Goal: Book appointment/travel/reservation

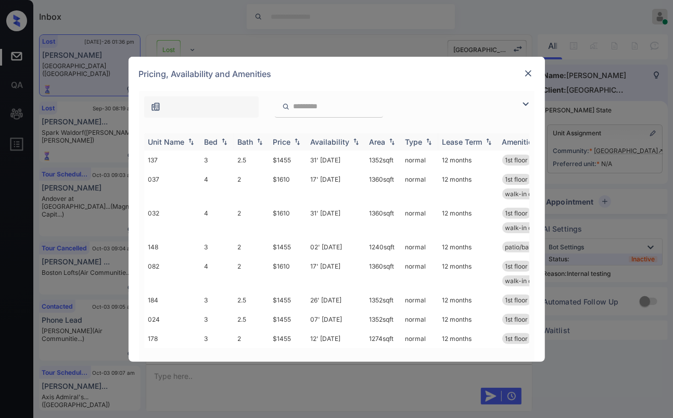
click at [213, 143] on div "Bed" at bounding box center [211, 141] width 14 height 9
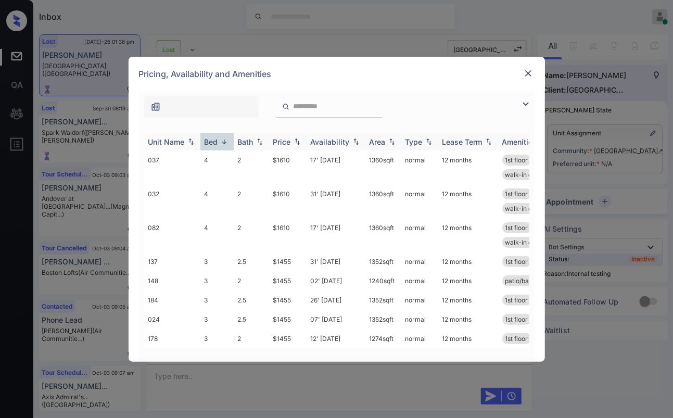
click at [212, 140] on div "Bed" at bounding box center [211, 141] width 14 height 9
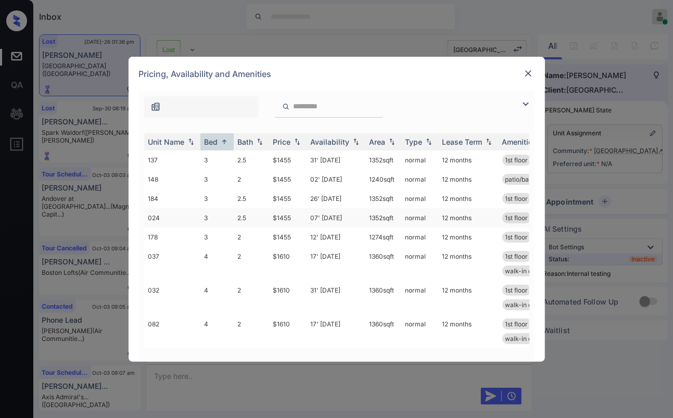
scroll to position [5, 0]
click at [524, 72] on img at bounding box center [528, 73] width 10 height 10
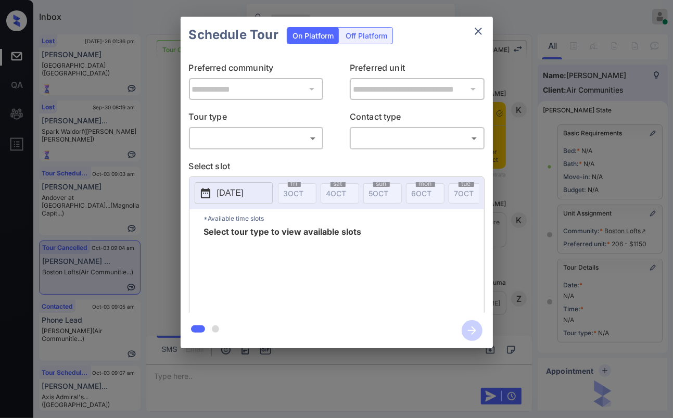
scroll to position [100, 0]
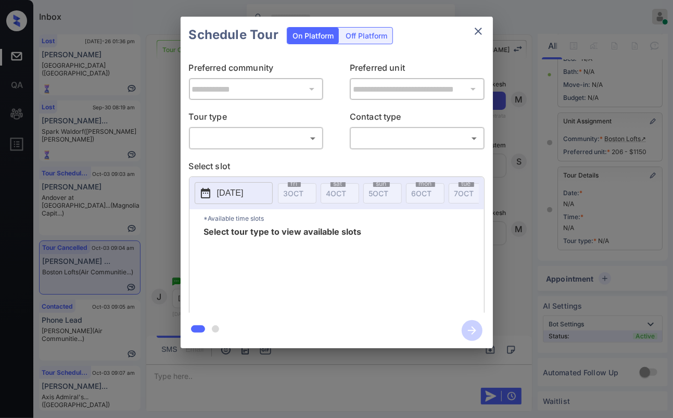
click at [266, 141] on body "Inbox Danielle Dela Cruz Online Set yourself offline Set yourself on break Prof…" at bounding box center [336, 209] width 673 height 418
click at [482, 26] on div at bounding box center [336, 209] width 673 height 418
click at [470, 30] on button "close" at bounding box center [478, 31] width 21 height 21
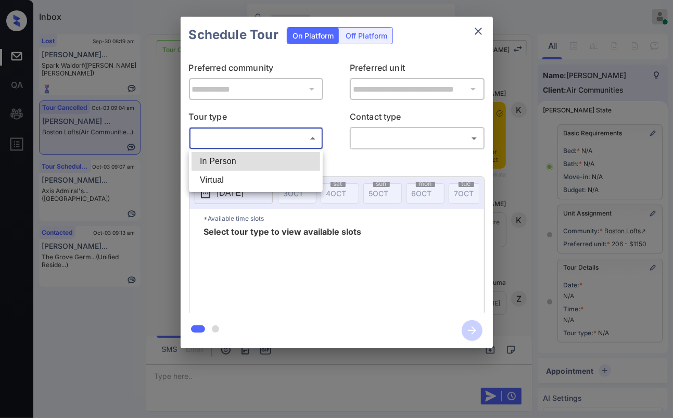
scroll to position [100, 0]
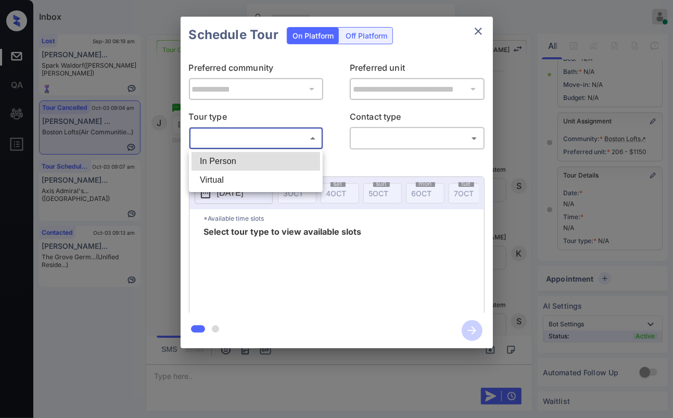
drag, startPoint x: 232, startPoint y: 161, endPoint x: 216, endPoint y: 151, distance: 18.9
click at [231, 161] on li "In Person" at bounding box center [255, 161] width 128 height 19
type input "********"
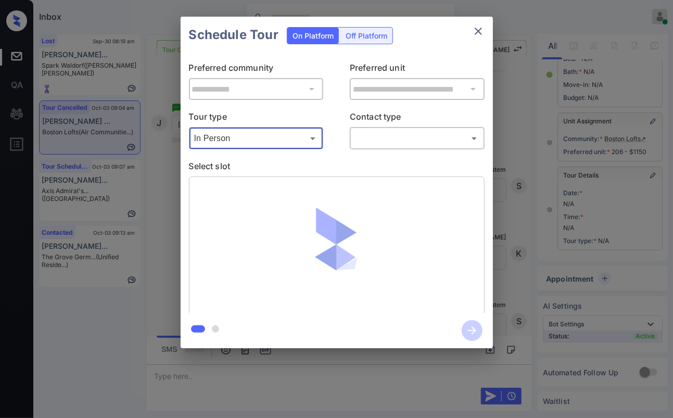
click at [160, 152] on div "**********" at bounding box center [336, 182] width 673 height 365
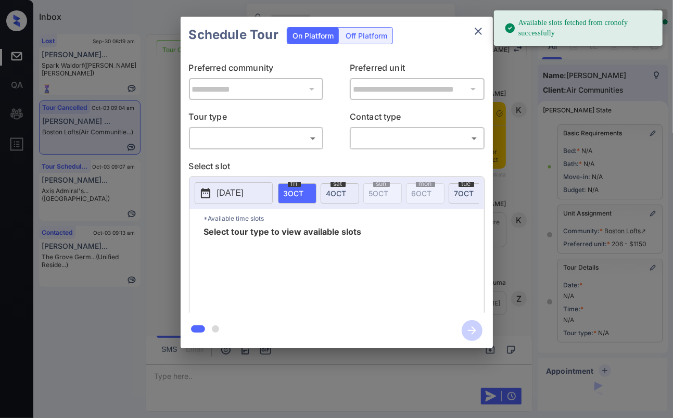
scroll to position [100, 0]
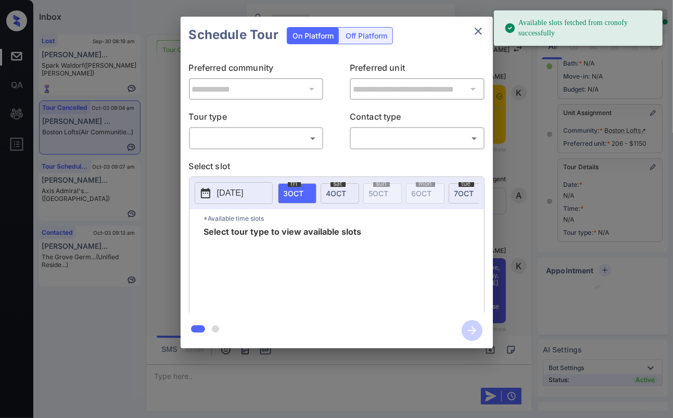
click at [216, 140] on body "Available slots fetched from cronofy successfully Inbox Danielle Dela Cruz Onli…" at bounding box center [336, 209] width 673 height 418
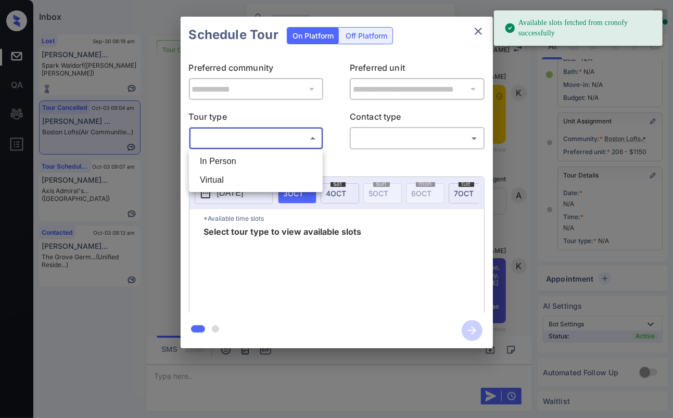
click at [210, 162] on li "In Person" at bounding box center [255, 161] width 128 height 19
type input "********"
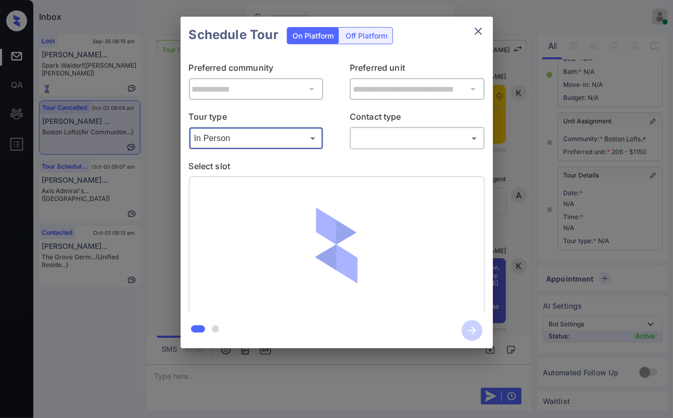
click at [412, 140] on body "Available slots fetched from cronofy successfully Inbox Danielle Dela Cruz Onli…" at bounding box center [336, 209] width 673 height 418
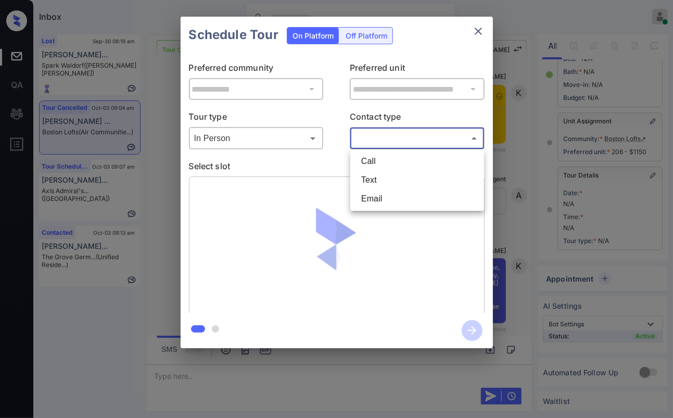
click at [386, 172] on li "Text" at bounding box center [417, 180] width 128 height 19
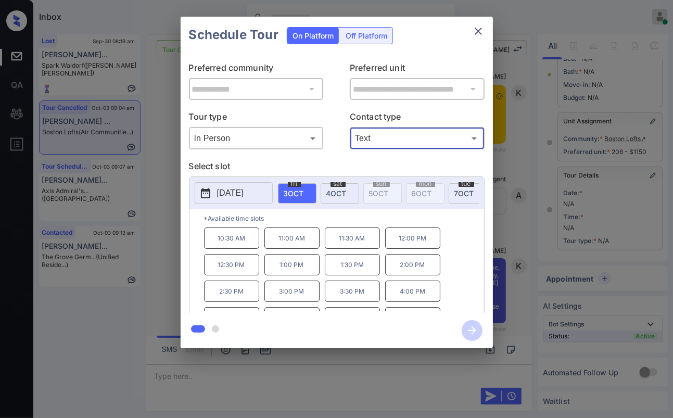
type input "****"
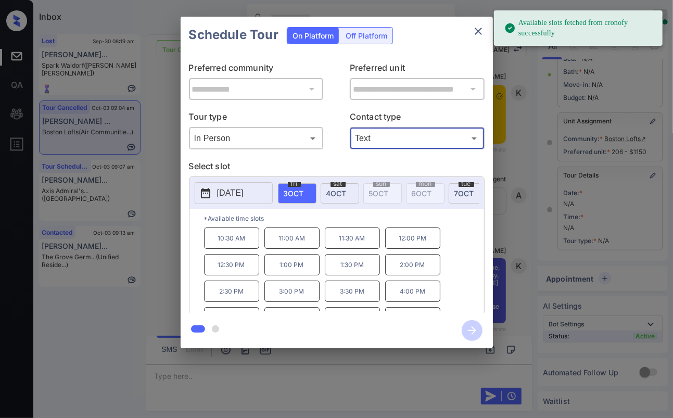
click at [462, 190] on span "7 OCT" at bounding box center [464, 193] width 20 height 9
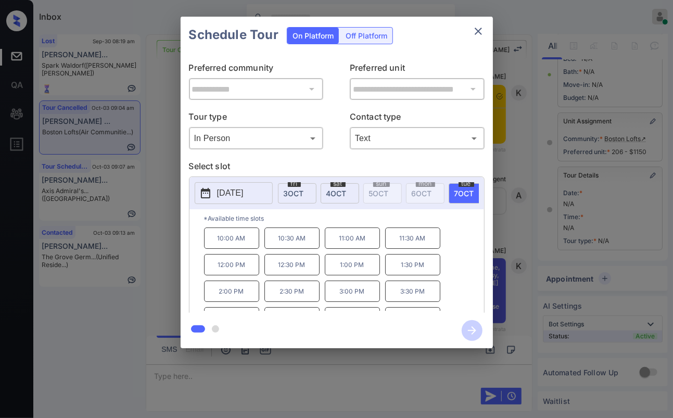
click at [399, 268] on p "1:30 PM" at bounding box center [412, 264] width 55 height 21
click at [472, 328] on icon "button" at bounding box center [471, 330] width 21 height 21
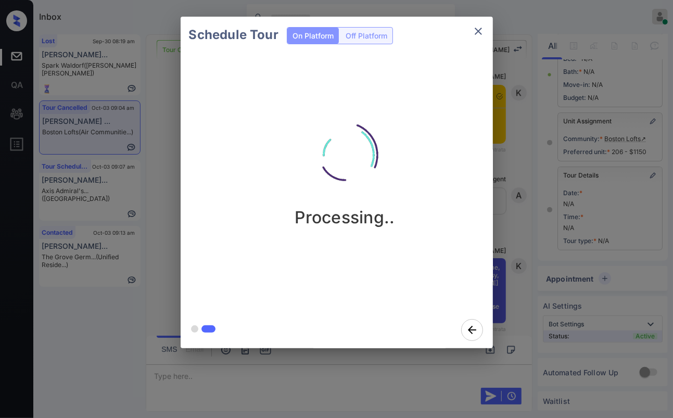
click at [169, 154] on div "Schedule Tour On Platform Off Platform Processing.." at bounding box center [336, 182] width 673 height 365
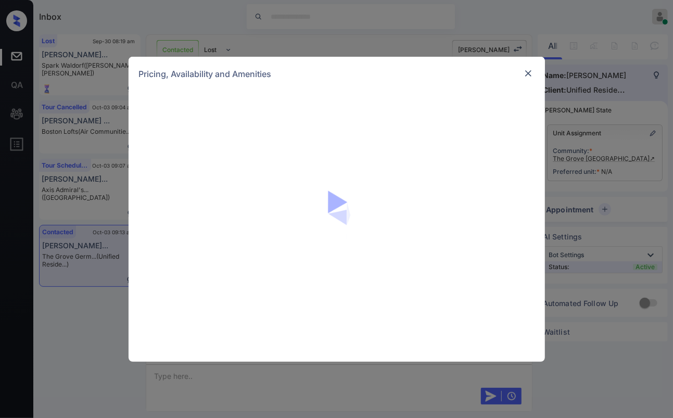
scroll to position [1132, 0]
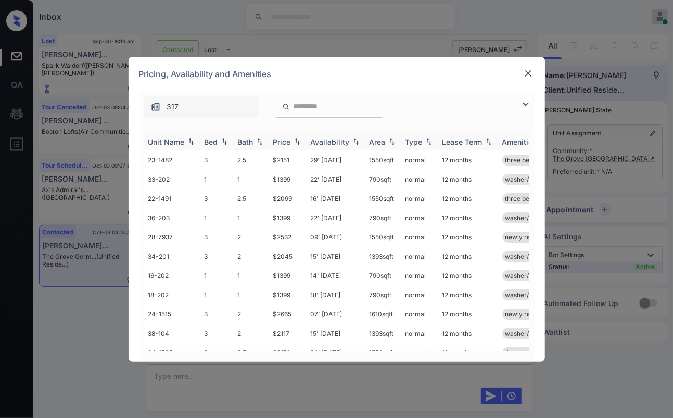
click at [210, 144] on div "Bed" at bounding box center [211, 141] width 14 height 9
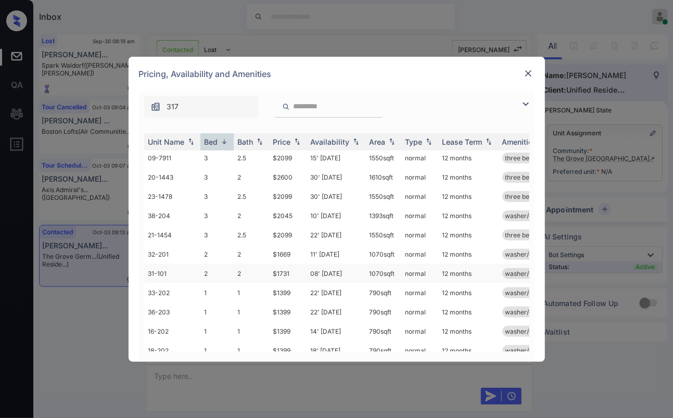
scroll to position [173, 0]
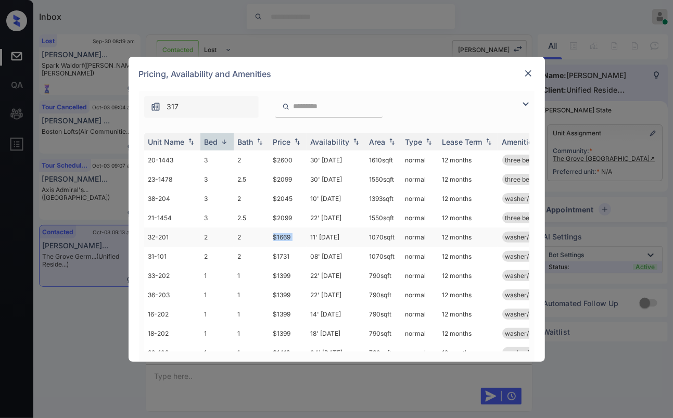
drag, startPoint x: 271, startPoint y: 232, endPoint x: 306, endPoint y: 238, distance: 35.8
click at [306, 238] on tr "32-201 2 2 $1669 11' Oct 25 1070 sqft normal 12 months washer/dryer" at bounding box center [416, 236] width 544 height 19
copy td "$1669"
click at [529, 72] on img at bounding box center [528, 73] width 10 height 10
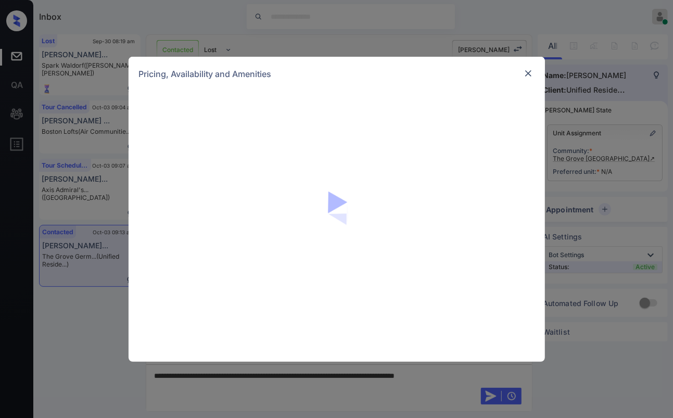
scroll to position [1132, 0]
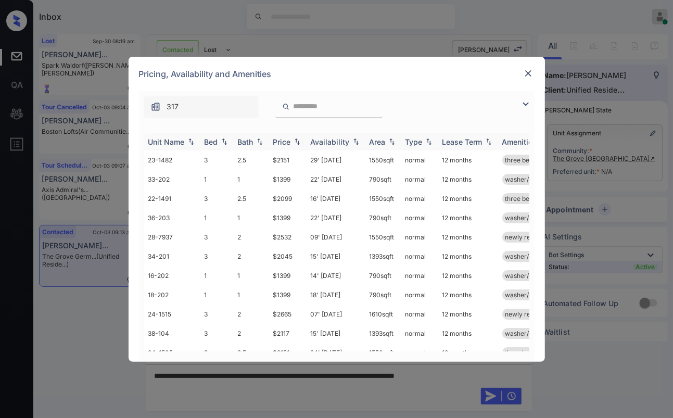
click at [212, 138] on div "Bed" at bounding box center [211, 141] width 14 height 9
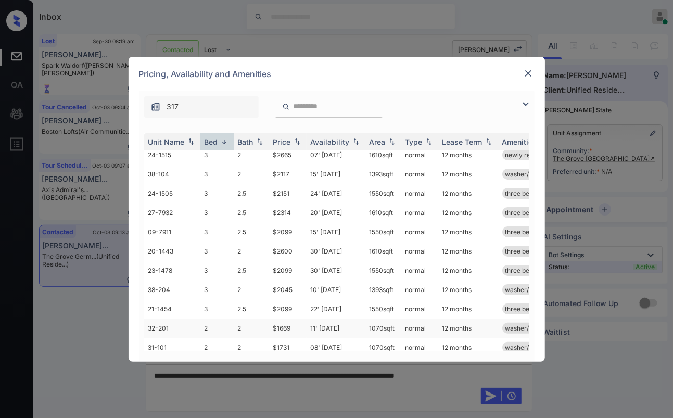
scroll to position [173, 0]
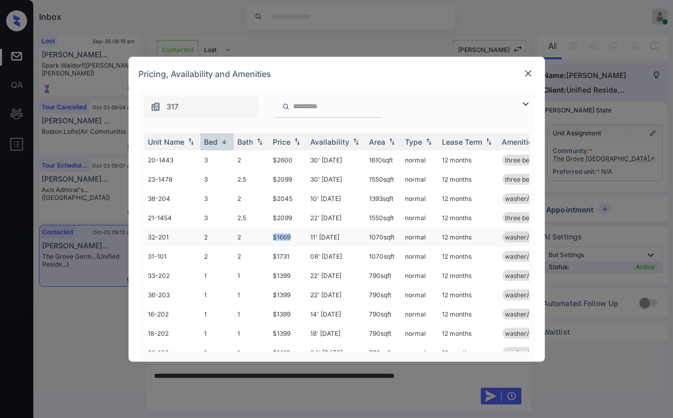
drag, startPoint x: 273, startPoint y: 236, endPoint x: 299, endPoint y: 231, distance: 26.9
click at [299, 231] on td "$1669" at bounding box center [287, 236] width 37 height 19
click at [529, 75] on img at bounding box center [528, 73] width 10 height 10
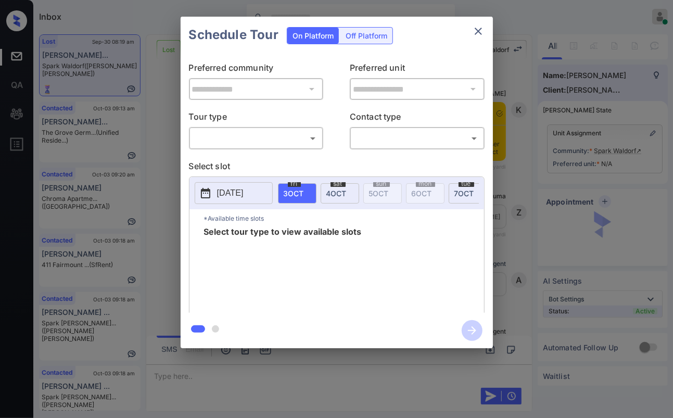
scroll to position [3239, 0]
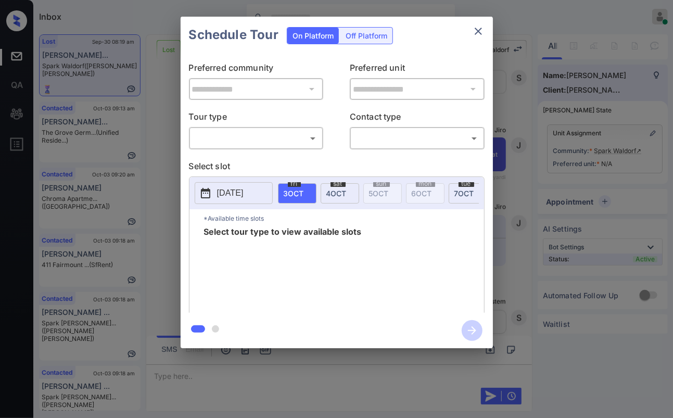
click at [257, 137] on body "Inbox [PERSON_NAME] [PERSON_NAME] Online Set yourself offline Set yourself on b…" at bounding box center [336, 209] width 673 height 418
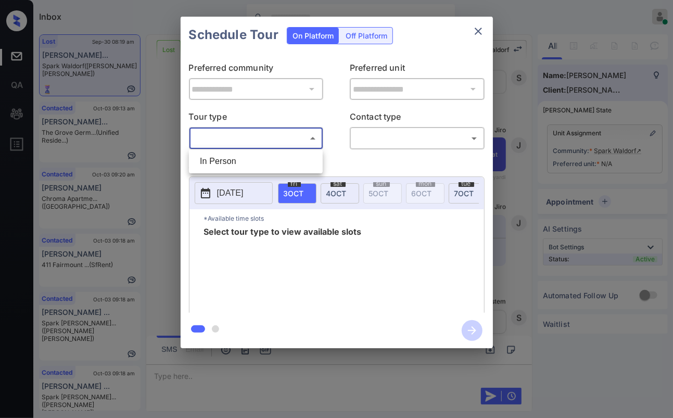
click at [234, 158] on li "In Person" at bounding box center [255, 161] width 128 height 19
type input "********"
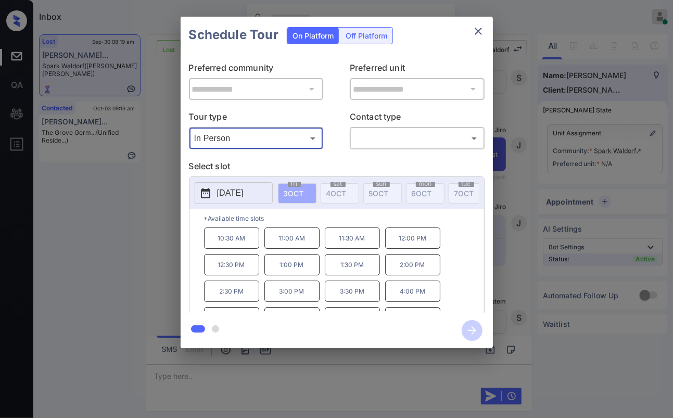
click at [378, 143] on body "Inbox [PERSON_NAME] [PERSON_NAME] Online Set yourself offline Set yourself on b…" at bounding box center [336, 209] width 673 height 418
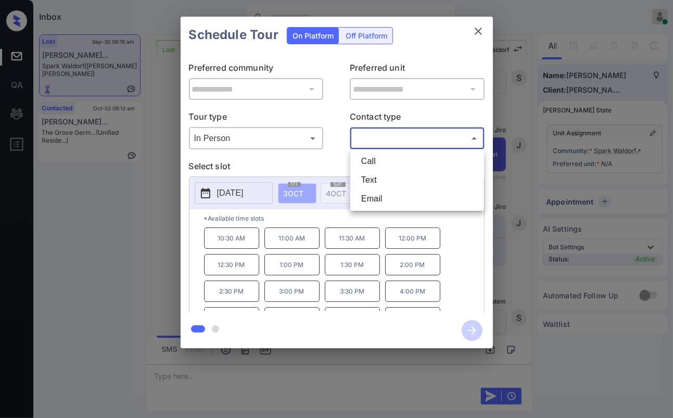
click at [372, 176] on li "Text" at bounding box center [417, 180] width 128 height 19
type input "****"
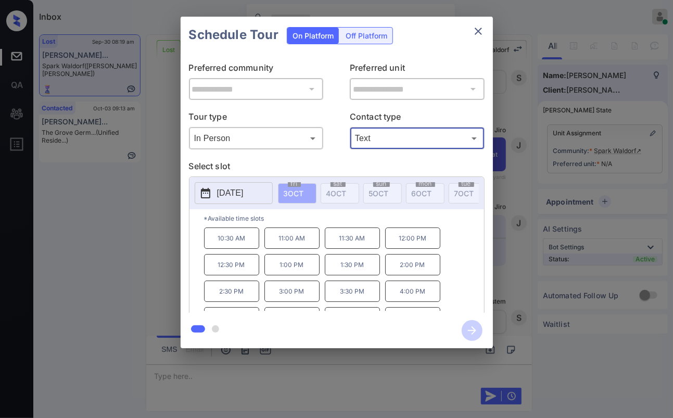
click at [239, 138] on body "Inbox [PERSON_NAME] [PERSON_NAME] Online Set yourself offline Set yourself on b…" at bounding box center [336, 209] width 673 height 418
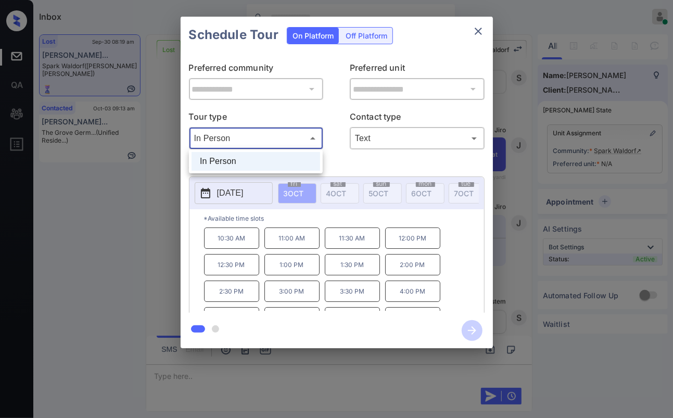
click at [228, 155] on li "In Person" at bounding box center [255, 161] width 128 height 19
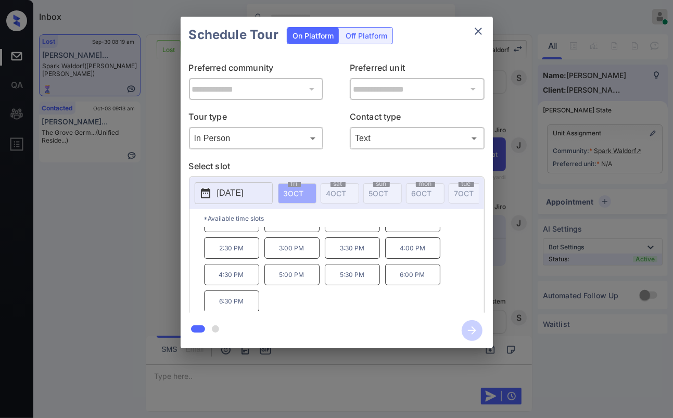
scroll to position [0, 0]
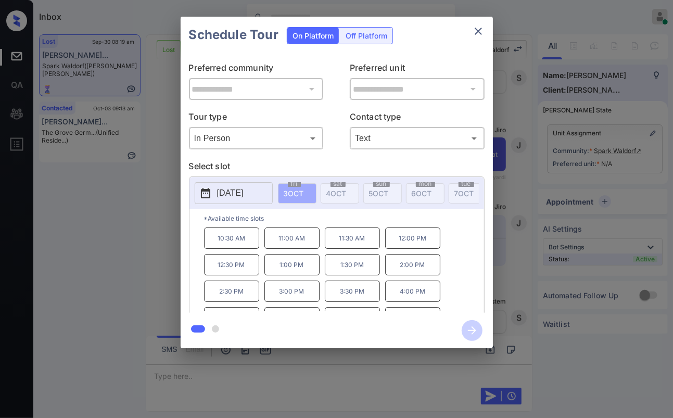
click at [477, 34] on icon "close" at bounding box center [478, 31] width 12 height 12
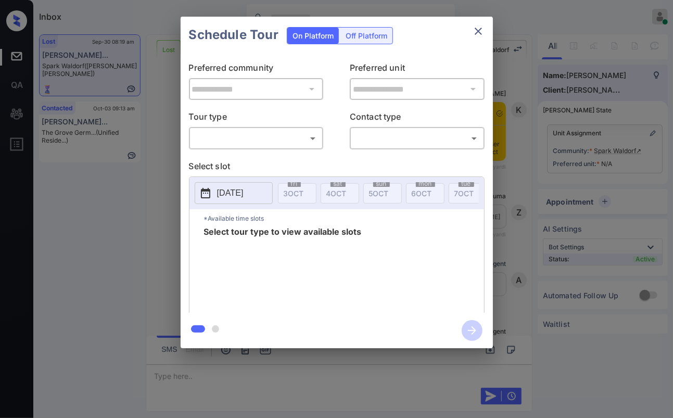
scroll to position [3239, 0]
click at [248, 134] on body "Inbox [PERSON_NAME] [PERSON_NAME] Online Set yourself offline Set yourself on b…" at bounding box center [336, 209] width 673 height 418
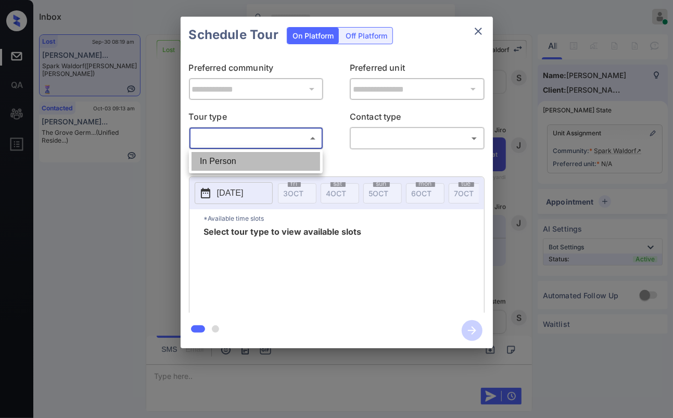
click at [238, 162] on li "In Person" at bounding box center [255, 161] width 128 height 19
type input "********"
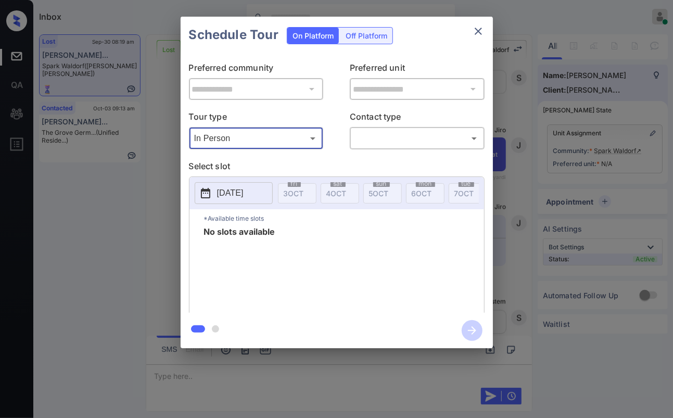
click at [475, 32] on icon "close" at bounding box center [478, 31] width 12 height 12
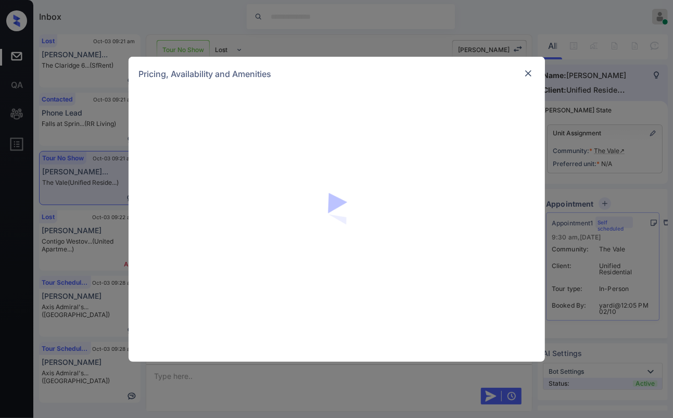
scroll to position [611, 0]
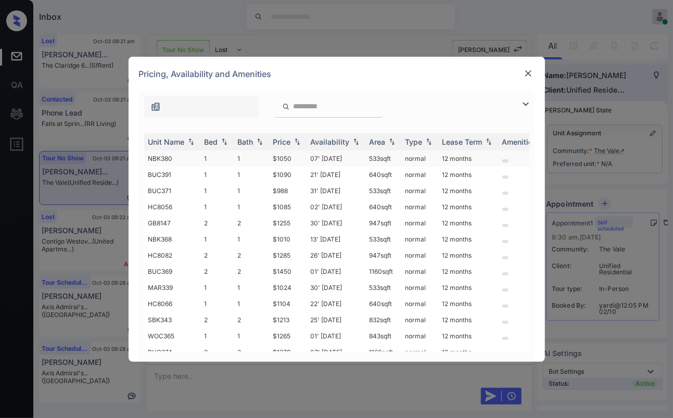
click at [216, 157] on td "1" at bounding box center [216, 158] width 33 height 16
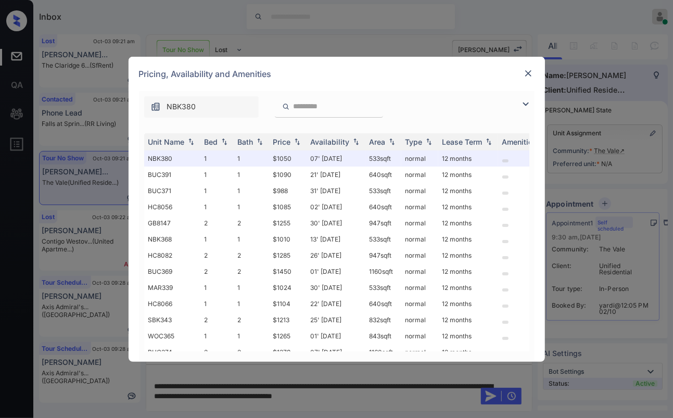
click at [525, 71] on img at bounding box center [528, 73] width 10 height 10
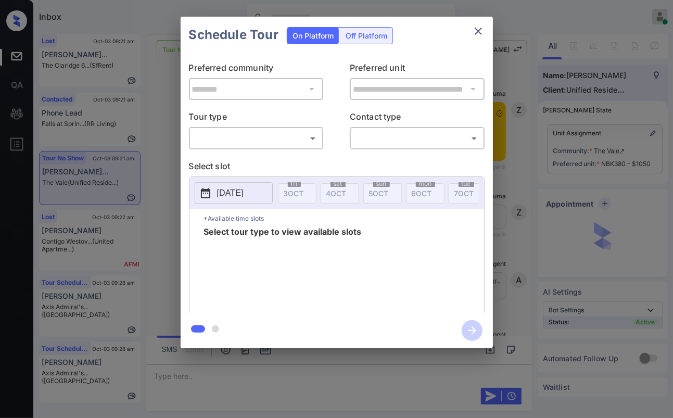
scroll to position [1304, 0]
click at [253, 131] on body "Inbox Danielle Dela Cruz Online Set yourself offline Set yourself on break Prof…" at bounding box center [336, 209] width 673 height 418
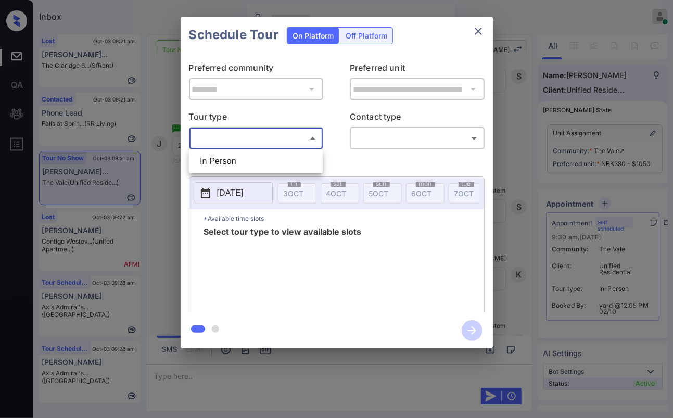
click at [226, 154] on li "In Person" at bounding box center [255, 161] width 128 height 19
type input "********"
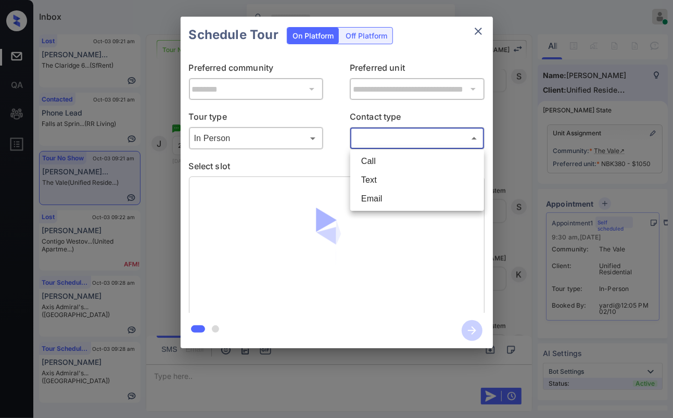
click at [419, 143] on body "Inbox Danielle Dela Cruz Online Set yourself offline Set yourself on break Prof…" at bounding box center [336, 209] width 673 height 418
click at [370, 177] on li "Text" at bounding box center [417, 180] width 128 height 19
type input "****"
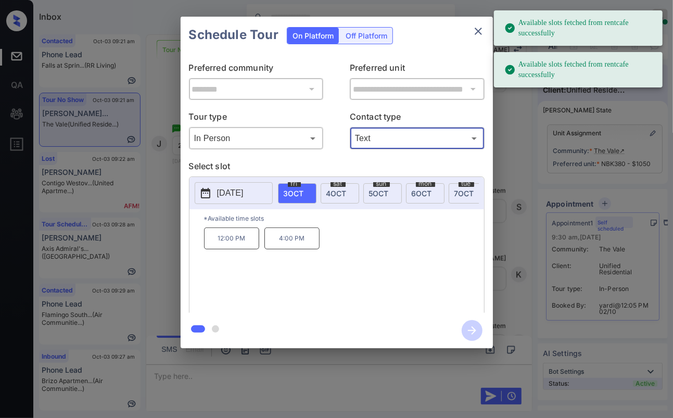
click at [240, 195] on p "[DATE]" at bounding box center [230, 193] width 27 height 12
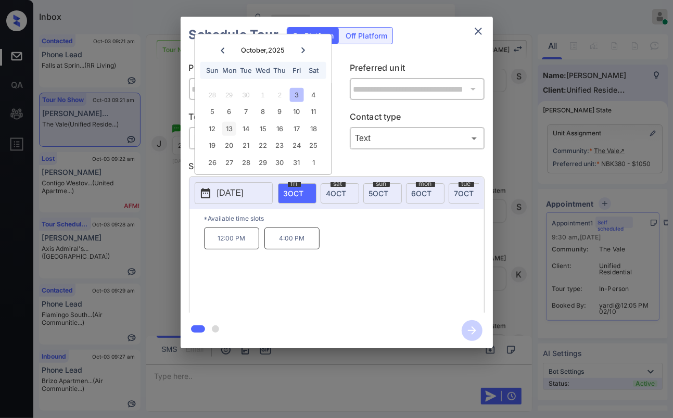
click at [228, 128] on div "13" at bounding box center [229, 129] width 14 height 14
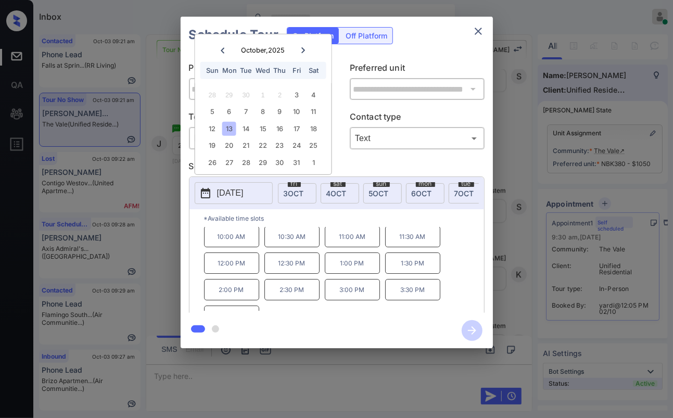
scroll to position [43, 0]
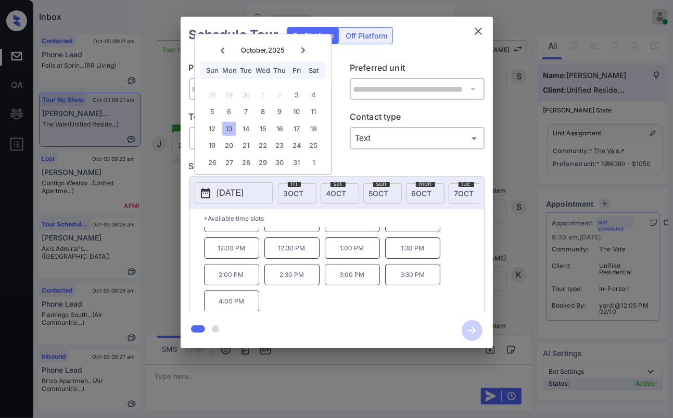
click at [293, 279] on p "2:30 PM" at bounding box center [291, 274] width 55 height 21
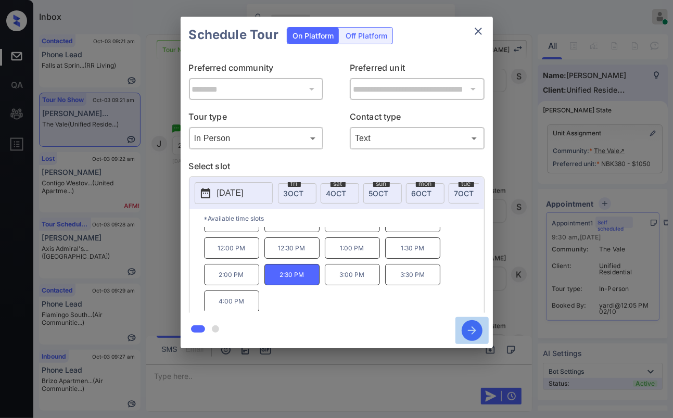
click at [473, 325] on icon "button" at bounding box center [471, 330] width 21 height 21
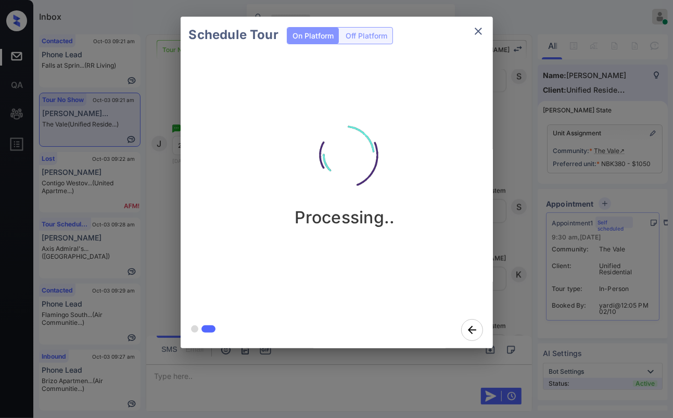
click at [154, 171] on div "Schedule Tour On Platform Off Platform Processing.." at bounding box center [336, 182] width 673 height 365
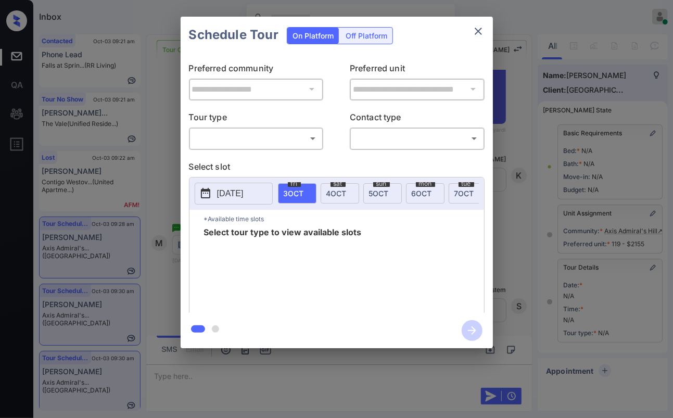
scroll to position [108, 0]
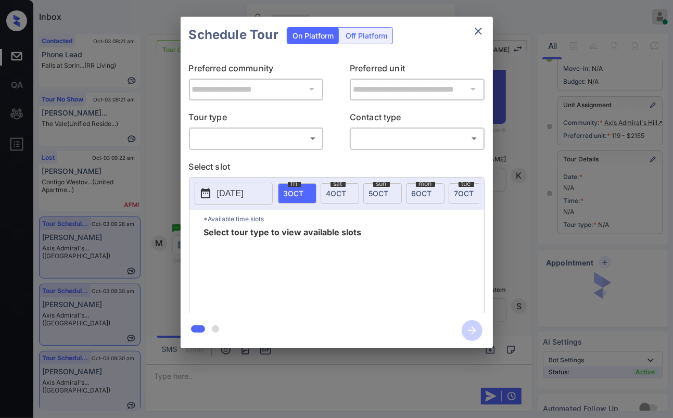
click at [248, 138] on body "Inbox Danielle Dela Cruz Online Set yourself offline Set yourself on break Prof…" at bounding box center [336, 209] width 673 height 418
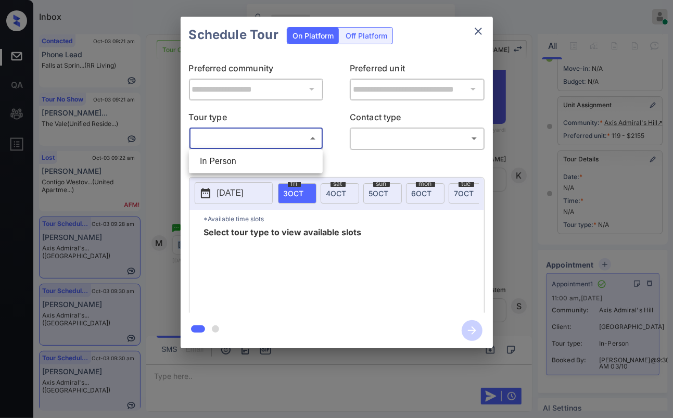
drag, startPoint x: 213, startPoint y: 163, endPoint x: 408, endPoint y: 143, distance: 195.6
click at [215, 163] on li "In Person" at bounding box center [255, 161] width 128 height 19
type input "********"
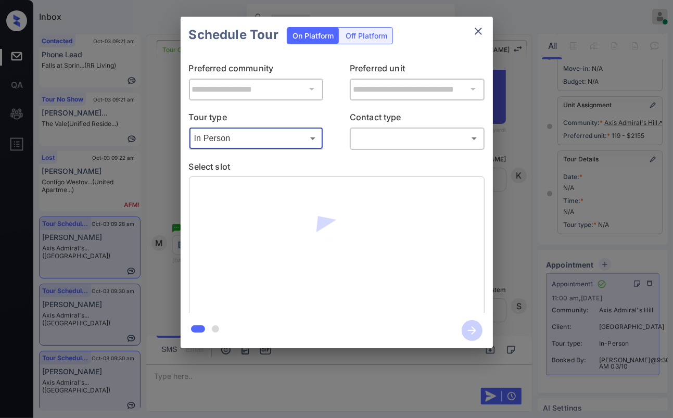
click at [408, 138] on body "Inbox Danielle Dela Cruz Online Set yourself offline Set yourself on break Prof…" at bounding box center [336, 209] width 673 height 418
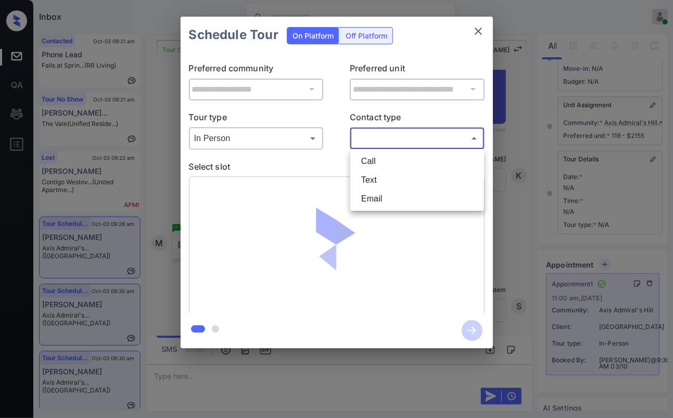
click at [369, 184] on li "Text" at bounding box center [417, 180] width 128 height 19
type input "****"
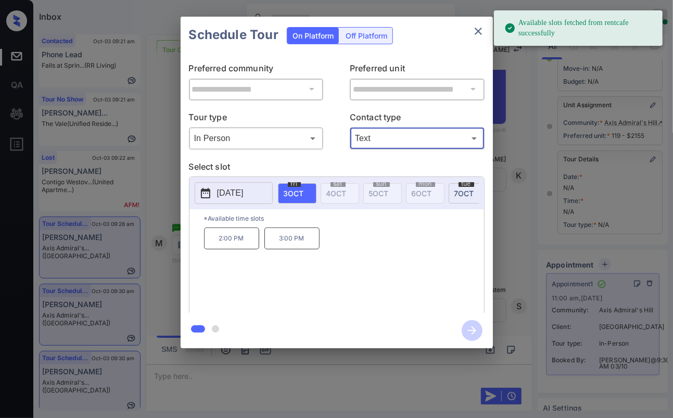
click at [227, 192] on p "[DATE]" at bounding box center [230, 193] width 27 height 12
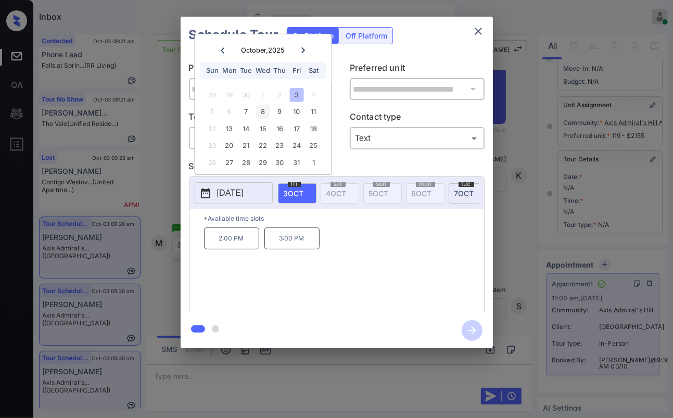
click at [262, 109] on div "8" at bounding box center [263, 112] width 14 height 14
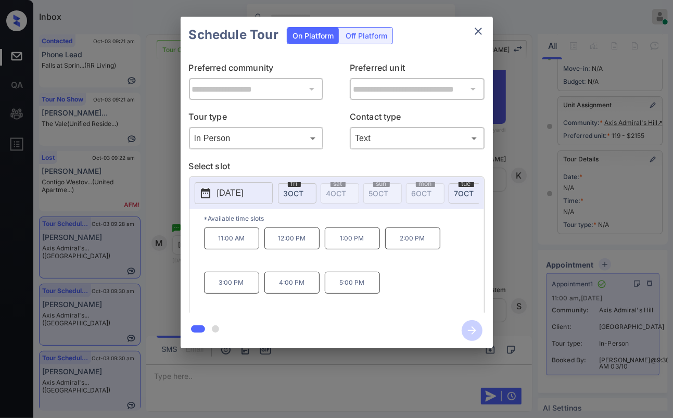
click at [230, 239] on p "11:00 AM" at bounding box center [231, 238] width 55 height 22
click at [469, 325] on icon "button" at bounding box center [471, 330] width 21 height 21
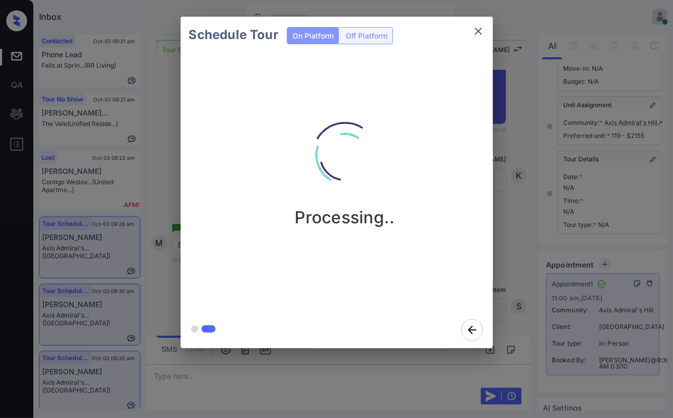
click at [520, 176] on div "Schedule Tour On Platform Off Platform Processing.." at bounding box center [336, 182] width 673 height 365
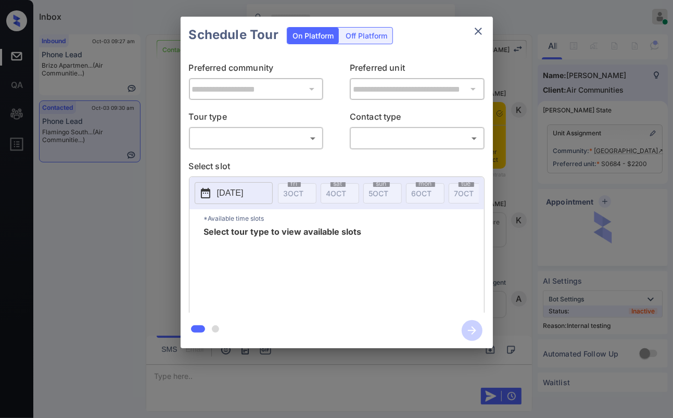
scroll to position [6620, 0]
click at [285, 132] on body "Inbox [PERSON_NAME] [PERSON_NAME] Online Set yourself offline Set yourself on b…" at bounding box center [336, 209] width 673 height 418
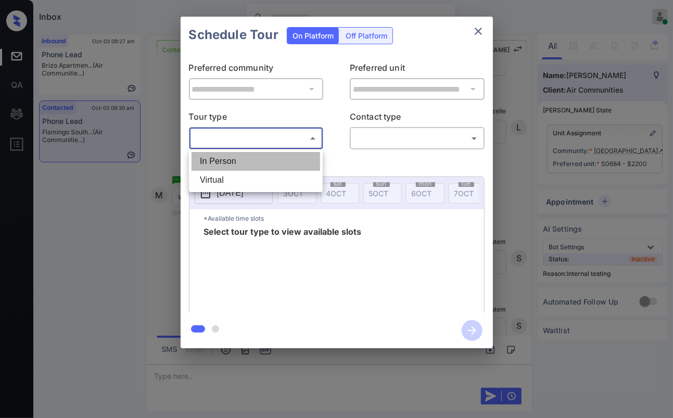
click at [220, 159] on li "In Person" at bounding box center [255, 161] width 128 height 19
type input "********"
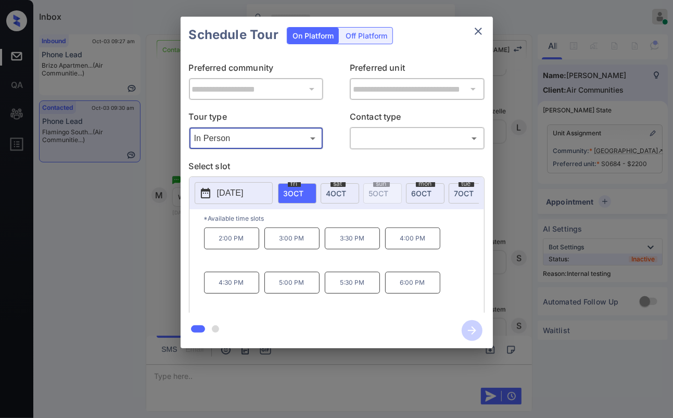
click at [475, 34] on icon "close" at bounding box center [478, 31] width 12 height 12
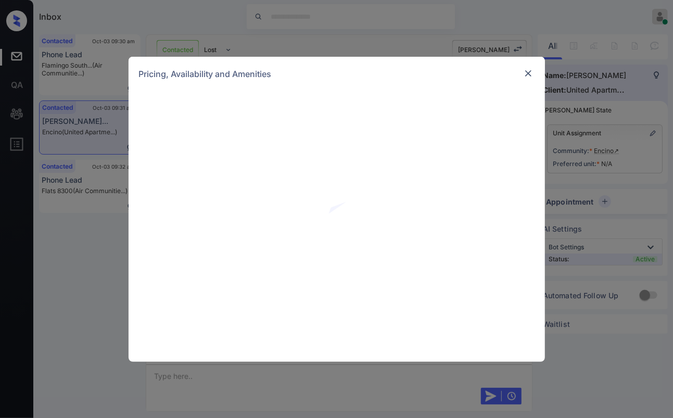
scroll to position [173, 0]
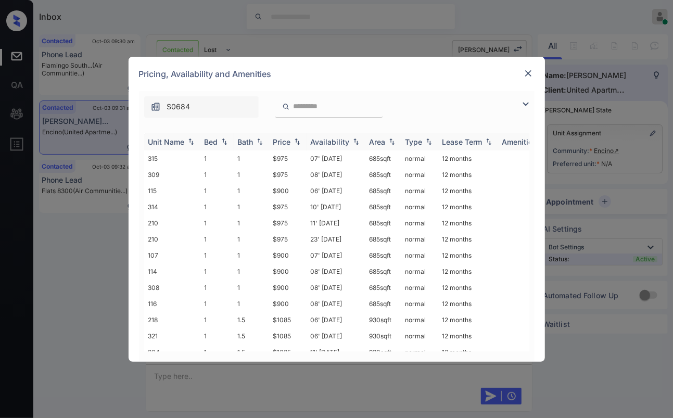
click at [210, 141] on div "Bed" at bounding box center [211, 141] width 14 height 9
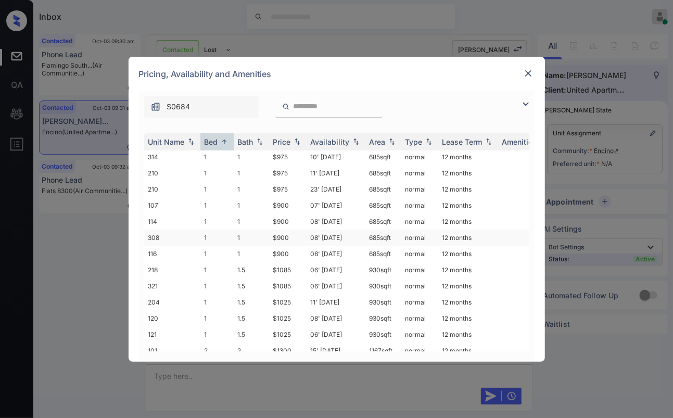
scroll to position [0, 0]
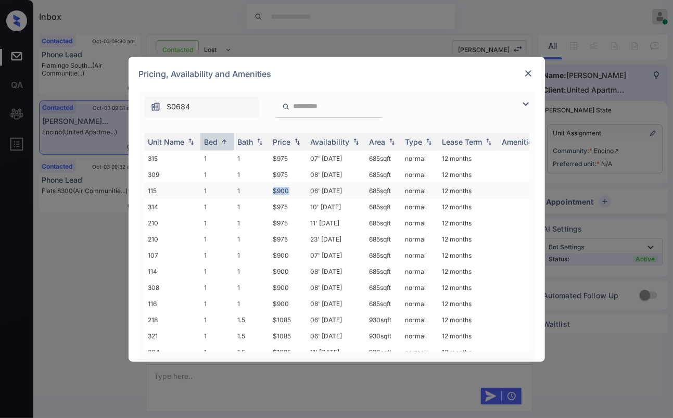
drag, startPoint x: 270, startPoint y: 191, endPoint x: 297, endPoint y: 191, distance: 26.5
click at [297, 191] on td "$900" at bounding box center [287, 191] width 37 height 16
copy td "$900"
click at [526, 69] on img at bounding box center [528, 73] width 10 height 10
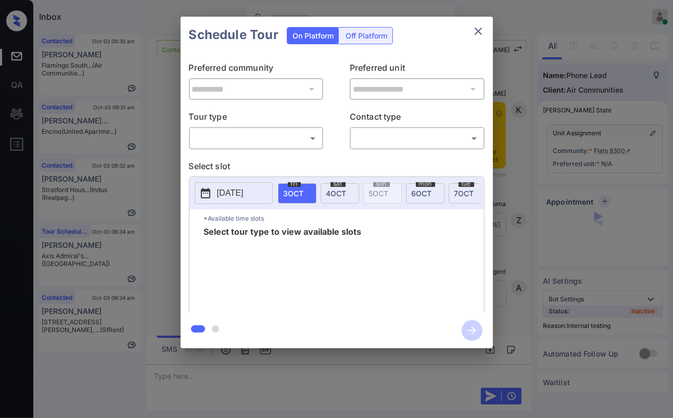
scroll to position [3085, 0]
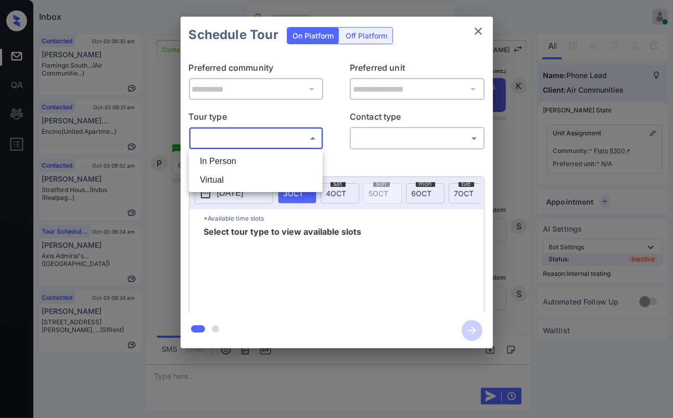
click at [298, 143] on body "Inbox [PERSON_NAME] [PERSON_NAME] Online Set yourself offline Set yourself on b…" at bounding box center [336, 209] width 673 height 418
click at [234, 160] on li "In Person" at bounding box center [255, 161] width 128 height 19
type input "********"
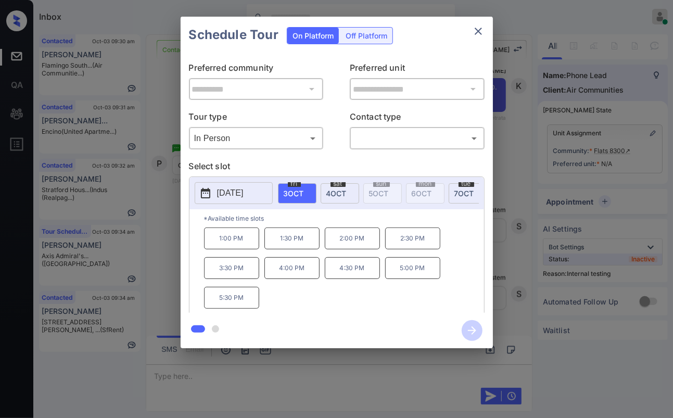
click at [235, 189] on p "[DATE]" at bounding box center [230, 193] width 27 height 12
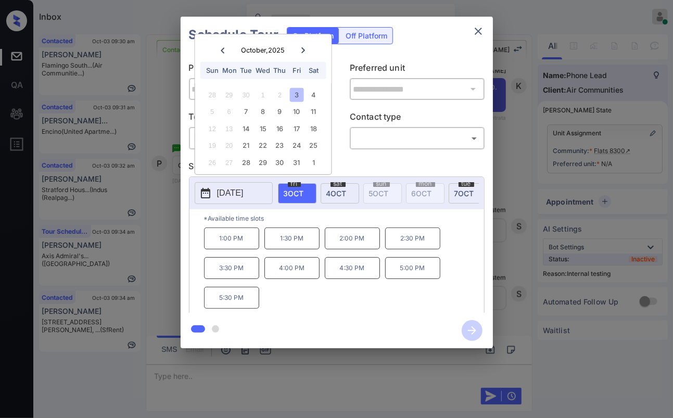
click at [482, 33] on icon "close" at bounding box center [478, 31] width 12 height 12
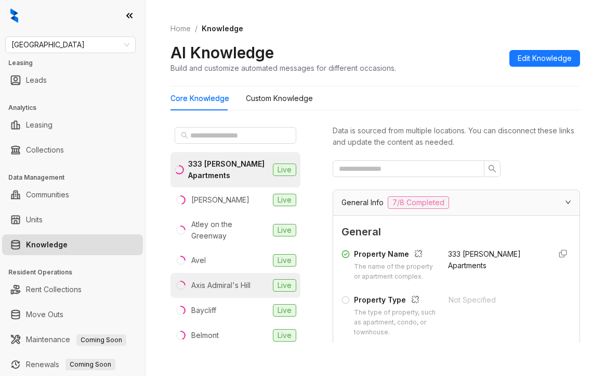
click at [218, 280] on div "Axis Admiral's Hill" at bounding box center [220, 284] width 59 height 11
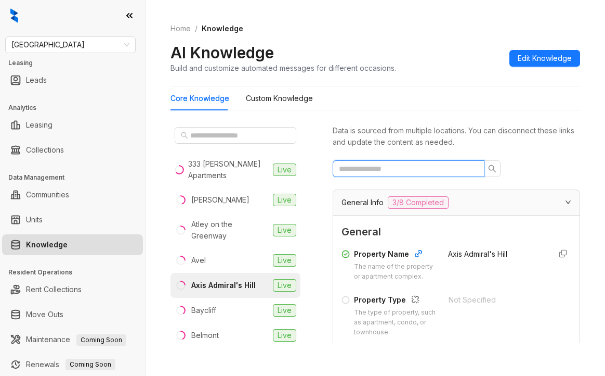
click at [376, 166] on input "text" at bounding box center [404, 168] width 131 height 11
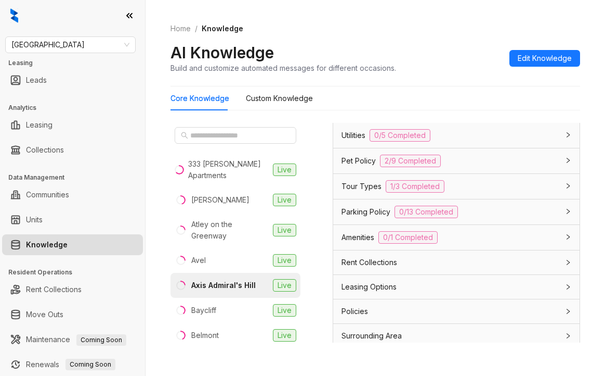
scroll to position [335, 0]
type input "*****"
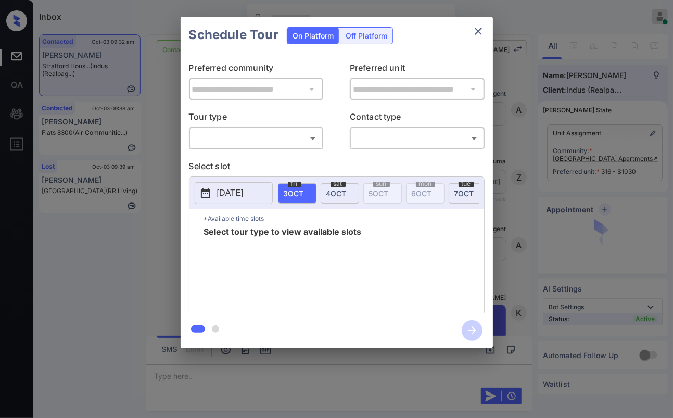
scroll to position [1386, 0]
click at [245, 125] on p "Tour type" at bounding box center [256, 118] width 135 height 17
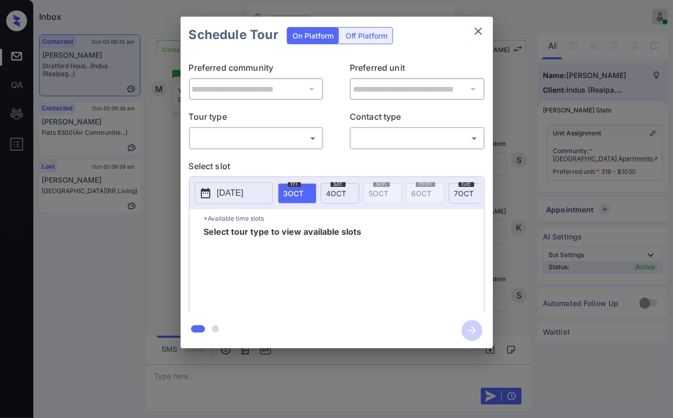
click at [219, 138] on body "Inbox [PERSON_NAME] [PERSON_NAME] Online Set yourself offline Set yourself on b…" at bounding box center [336, 209] width 673 height 418
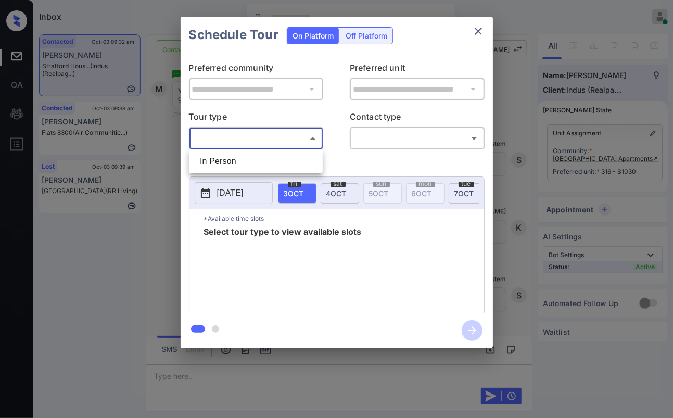
click at [214, 163] on li "In Person" at bounding box center [255, 161] width 128 height 19
type input "********"
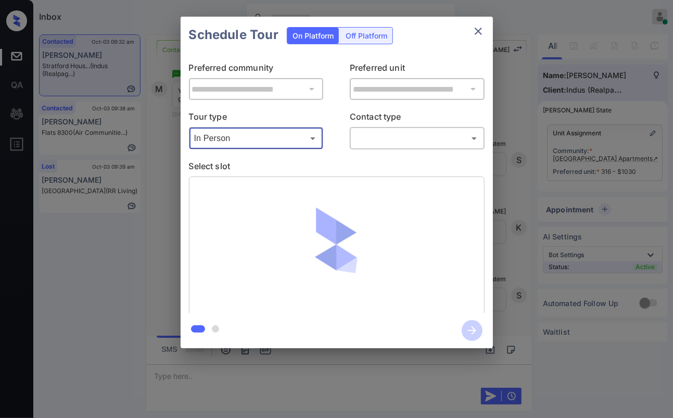
click at [386, 145] on body "Inbox [PERSON_NAME] [PERSON_NAME] Online Set yourself offline Set yourself on b…" at bounding box center [336, 209] width 673 height 418
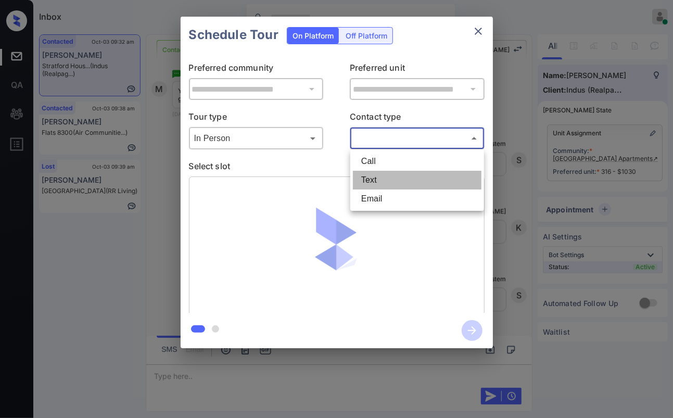
click at [362, 180] on li "Text" at bounding box center [417, 180] width 128 height 19
type input "****"
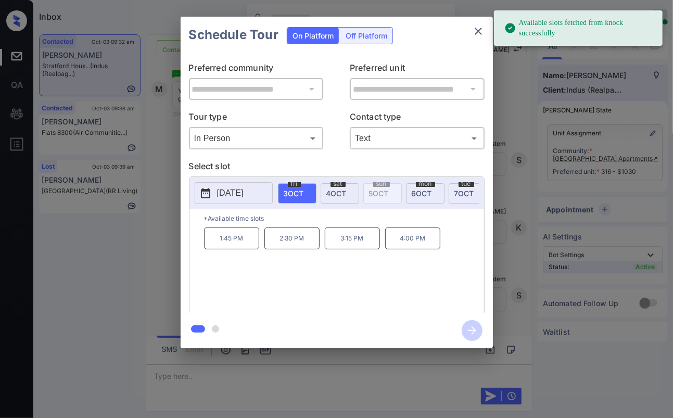
click at [422, 249] on p "4:00 PM" at bounding box center [412, 238] width 55 height 22
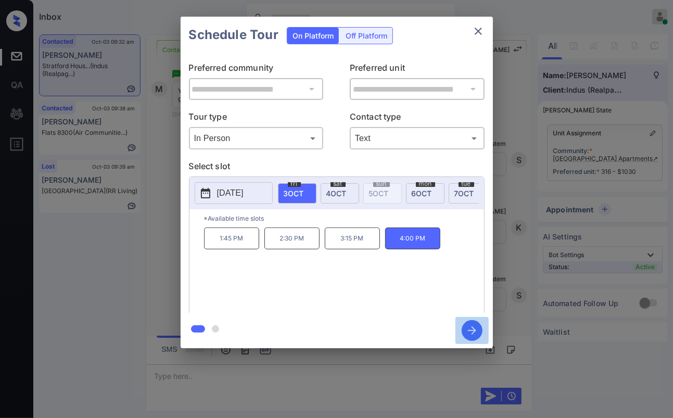
click at [472, 331] on icon "button" at bounding box center [471, 330] width 21 height 21
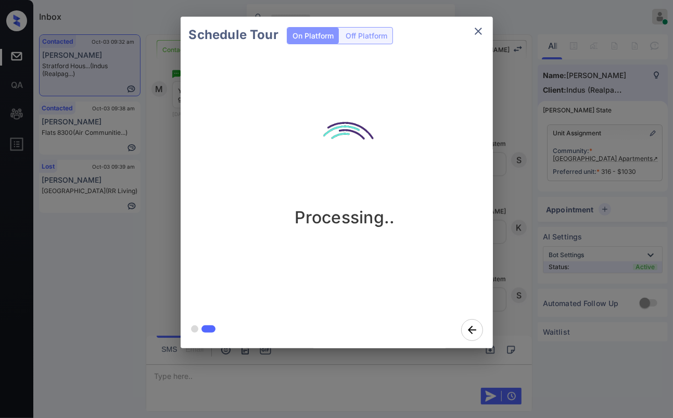
click at [163, 238] on div "Schedule Tour On Platform Off Platform Processing.." at bounding box center [336, 182] width 673 height 365
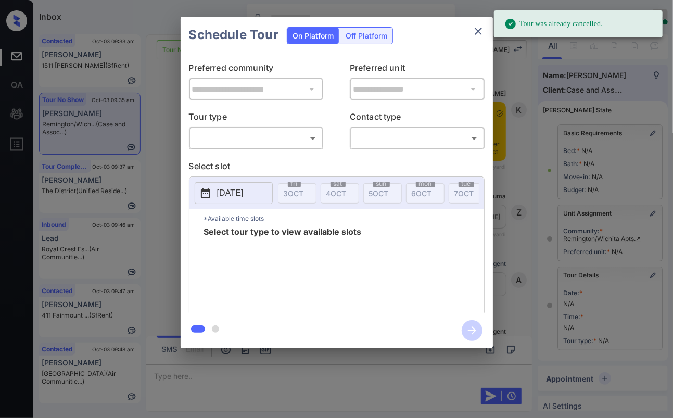
scroll to position [108, 0]
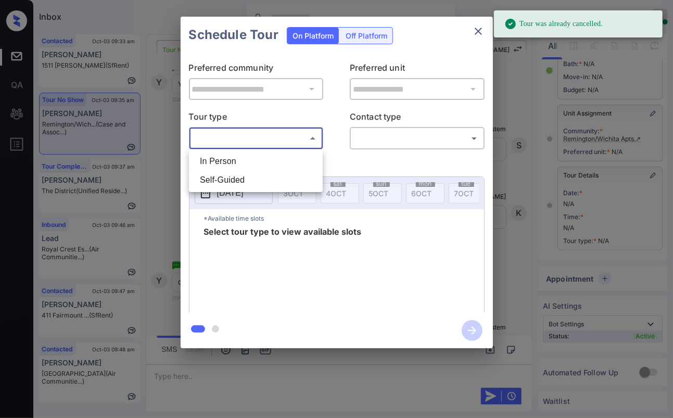
click at [273, 139] on body "Tour was already cancelled. Inbox Danielle Dela Cruz Online Set yourself offlin…" at bounding box center [336, 209] width 673 height 418
click at [226, 158] on li "In Person" at bounding box center [255, 161] width 128 height 19
type input "********"
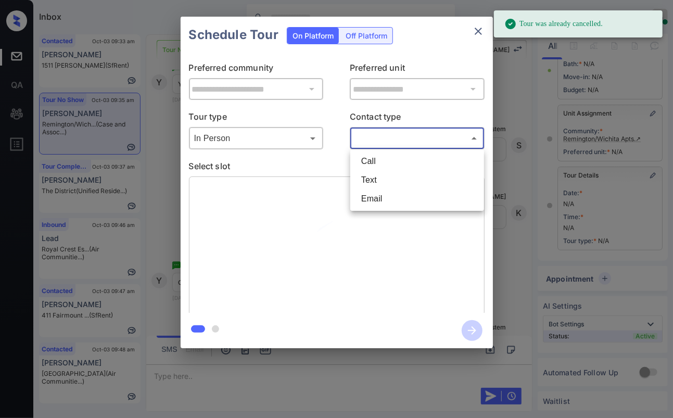
click at [412, 134] on body "Tour was already cancelled. Inbox Danielle Dela Cruz Online Set yourself offlin…" at bounding box center [336, 209] width 673 height 418
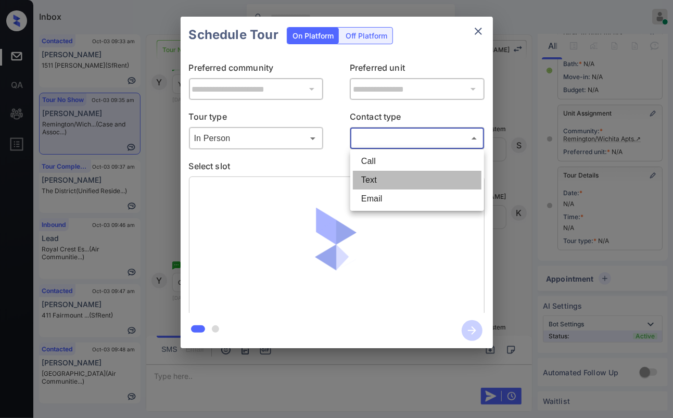
click at [372, 177] on li "Text" at bounding box center [417, 180] width 128 height 19
type input "****"
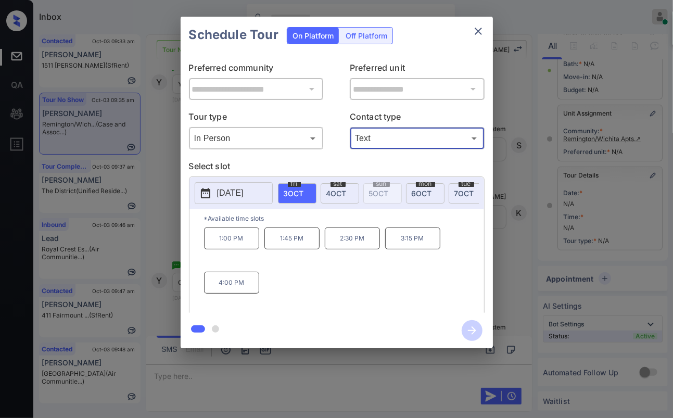
click at [476, 30] on icon "close" at bounding box center [478, 31] width 12 height 12
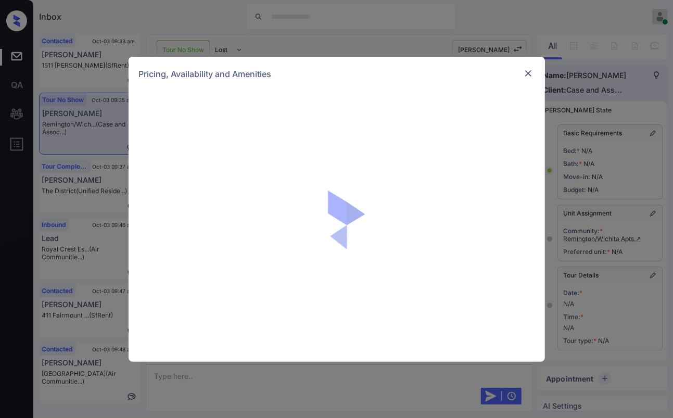
scroll to position [108, 0]
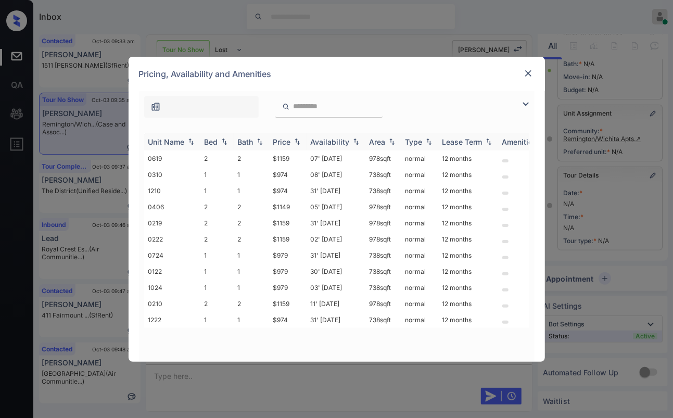
click at [209, 140] on div "Bed" at bounding box center [211, 141] width 14 height 9
click at [205, 205] on td "2" at bounding box center [216, 207] width 33 height 16
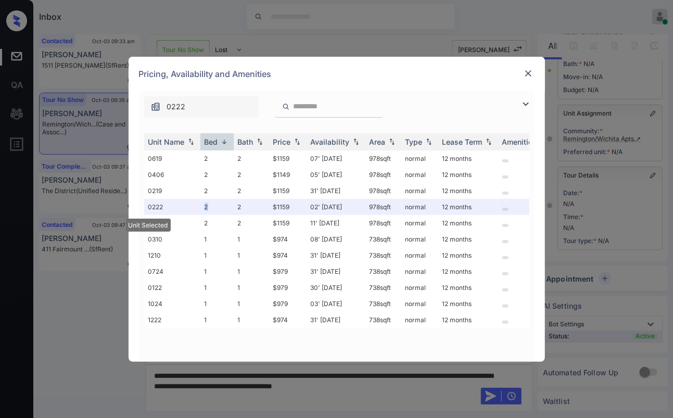
click at [527, 75] on img at bounding box center [528, 73] width 10 height 10
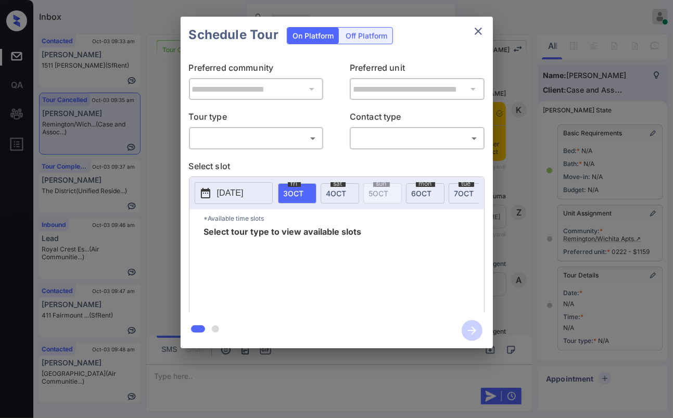
click at [249, 134] on body "Inbox [PERSON_NAME] [PERSON_NAME] Online Set yourself offline Set yourself on b…" at bounding box center [336, 209] width 673 height 418
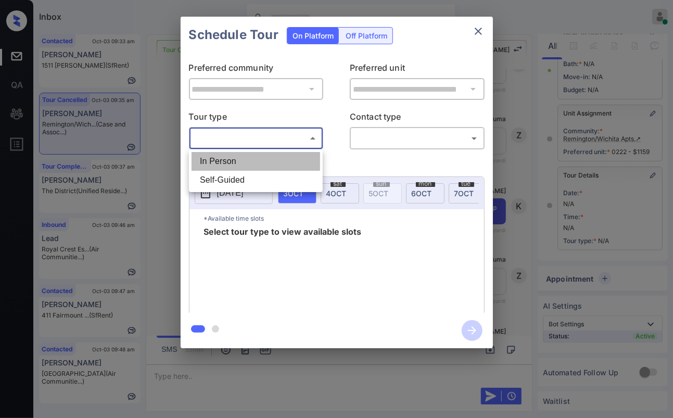
click at [230, 163] on li "In Person" at bounding box center [255, 161] width 128 height 19
type input "********"
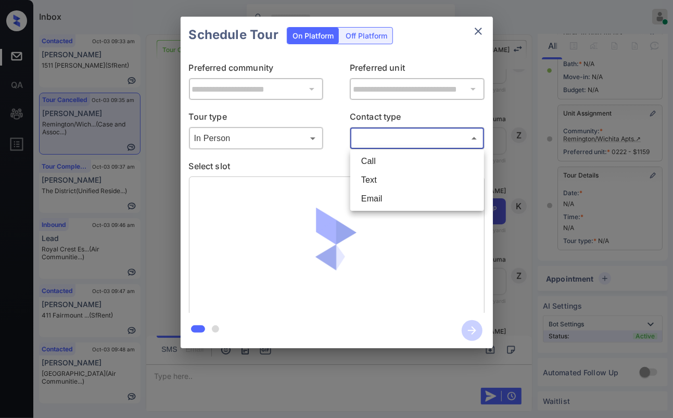
click at [366, 140] on body "Inbox [PERSON_NAME] [PERSON_NAME] Online Set yourself offline Set yourself on b…" at bounding box center [336, 209] width 673 height 418
click at [365, 177] on li "Text" at bounding box center [417, 180] width 128 height 19
type input "****"
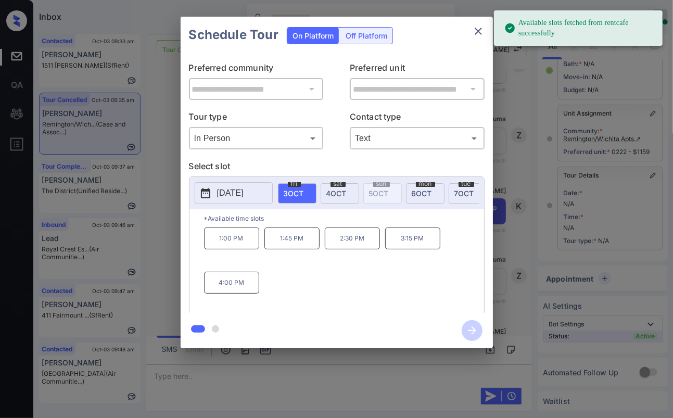
click at [232, 245] on p "1:00 PM" at bounding box center [231, 238] width 55 height 22
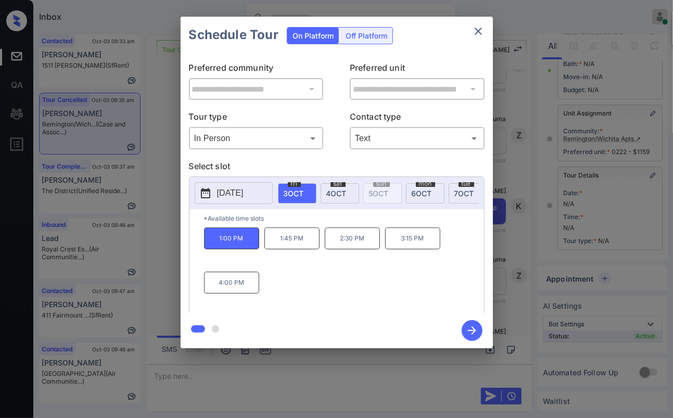
click at [475, 333] on icon "button" at bounding box center [471, 330] width 21 height 21
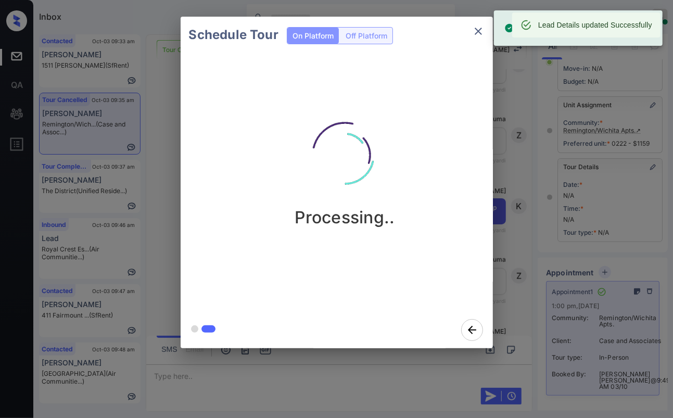
click at [166, 136] on div "Schedule Tour On Platform Off Platform Processing.." at bounding box center [336, 182] width 673 height 365
